Goal: Find specific page/section: Find specific page/section

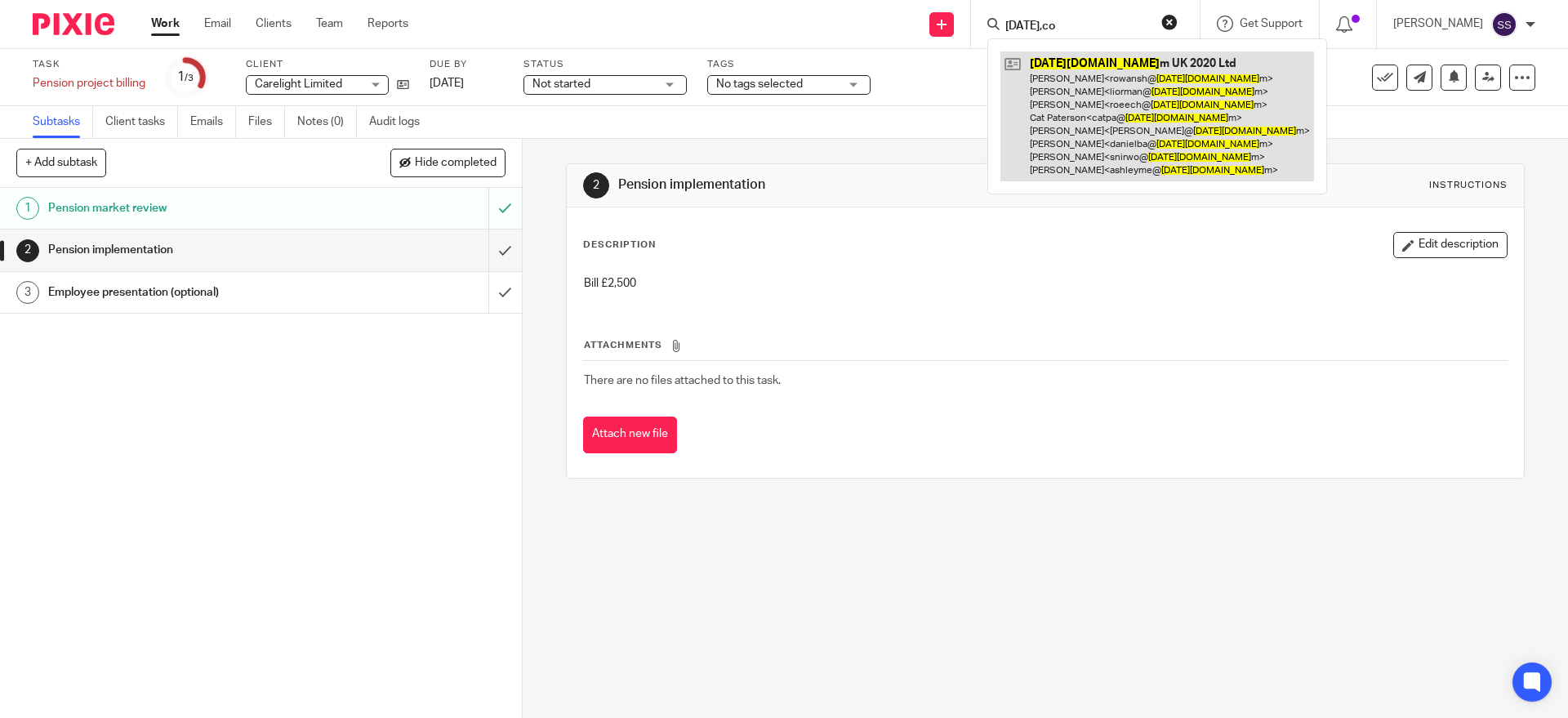
type input "[DATE],co"
click at [1158, 84] on link at bounding box center [1157, 116] width 314 height 130
click at [1168, 118] on link at bounding box center [1157, 116] width 314 height 130
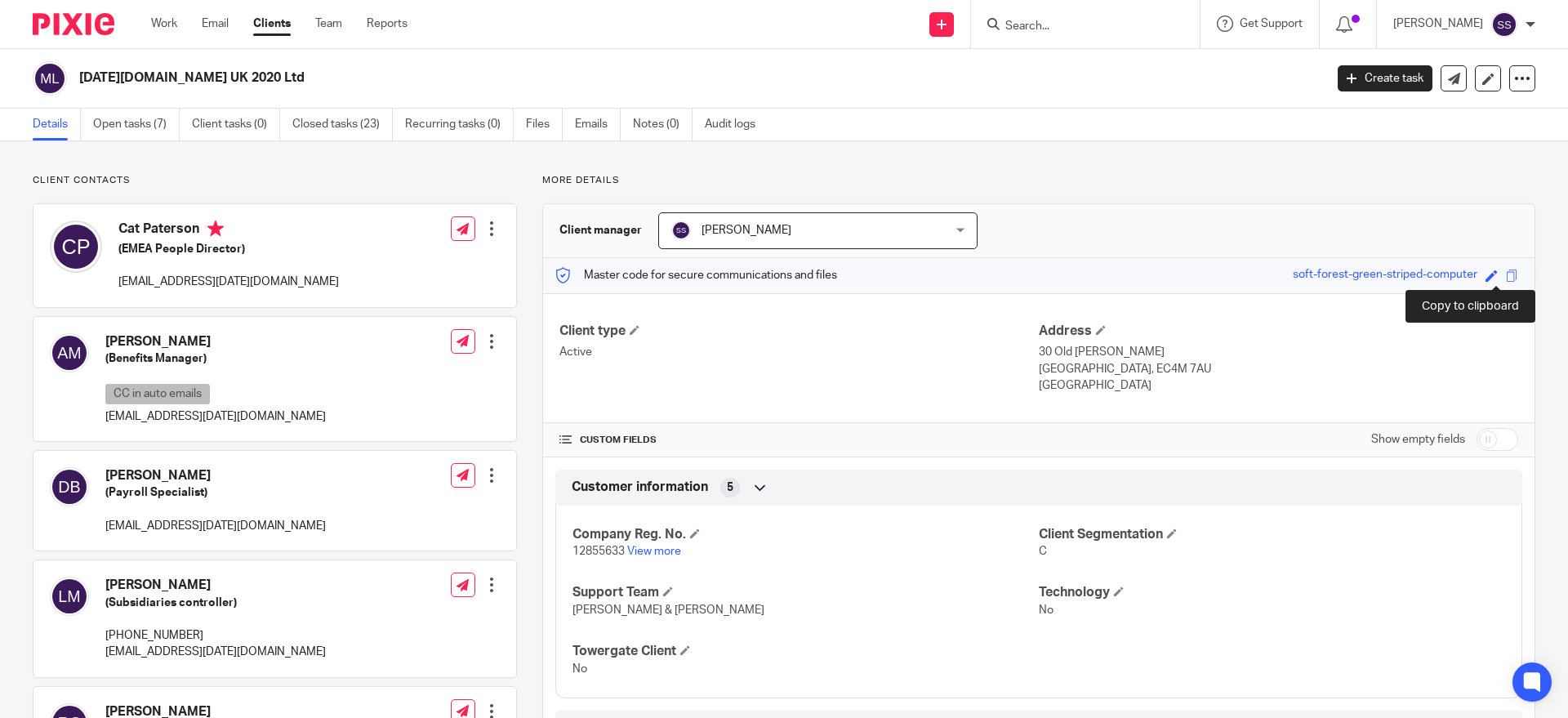
click at [1506, 272] on span at bounding box center [1512, 275] width 13 height 13
click at [1506, 276] on span at bounding box center [1512, 275] width 13 height 13
